Goal: Transaction & Acquisition: Purchase product/service

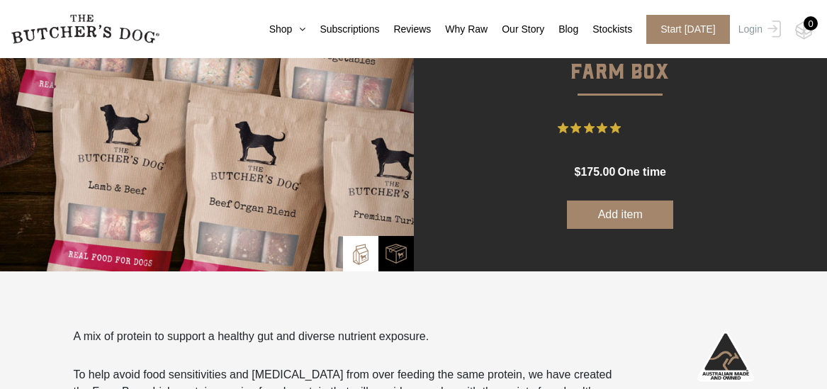
scroll to position [164, 0]
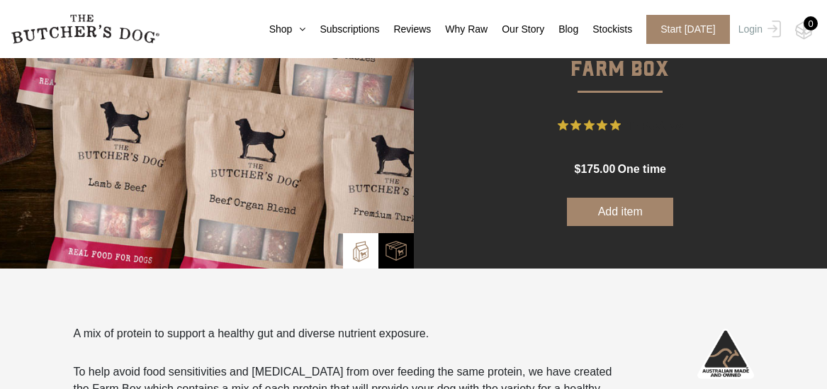
click at [619, 214] on button "Add item" at bounding box center [620, 212] width 106 height 28
click at [805, 29] on img at bounding box center [804, 30] width 18 height 18
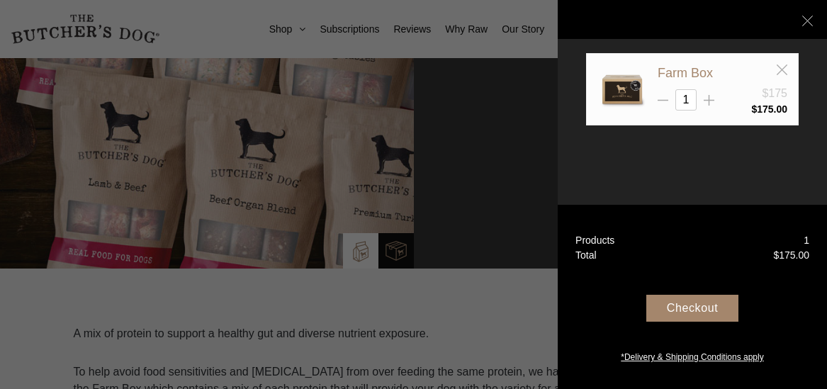
click at [702, 312] on div "Checkout" at bounding box center [692, 308] width 92 height 27
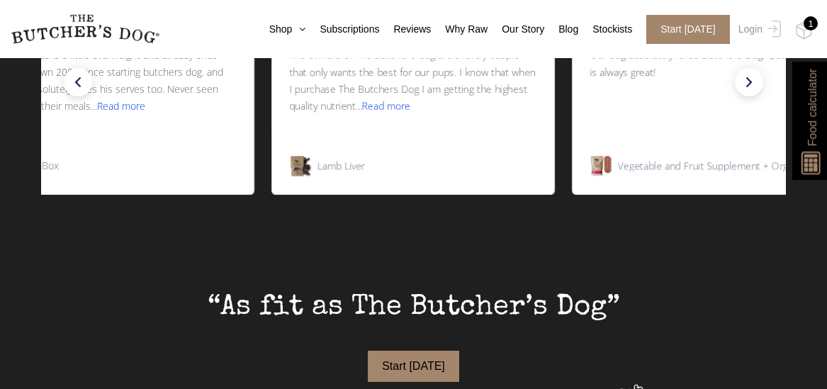
scroll to position [552, 0]
click at [808, 127] on span "Food calculator" at bounding box center [812, 107] width 17 height 77
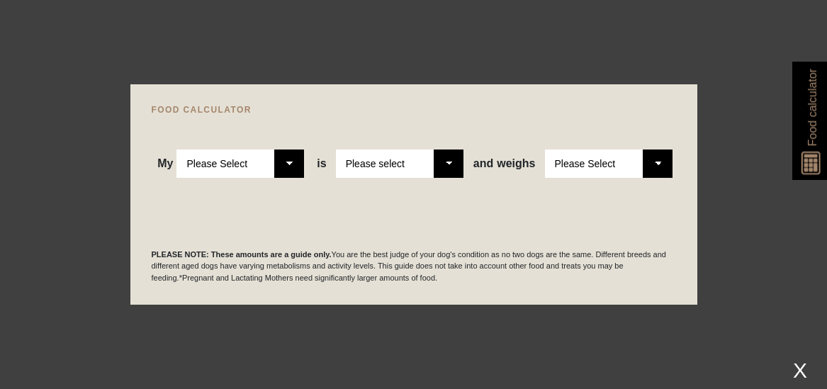
select select "adult"
select select "0"
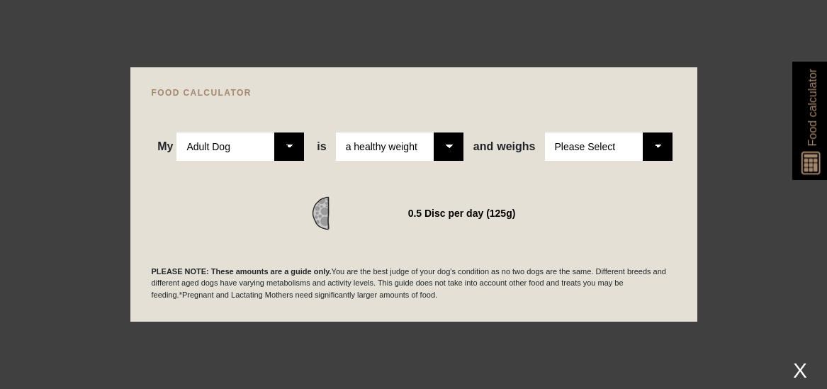
select select "10"
select select "00"
